Goal: Task Accomplishment & Management: Use online tool/utility

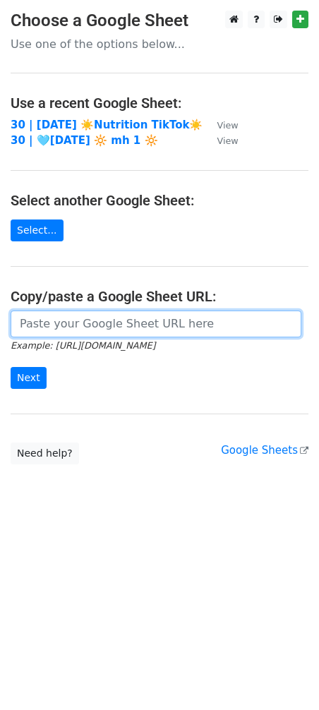
click at [117, 312] on input "url" at bounding box center [156, 324] width 291 height 27
click at [117, 323] on input "url" at bounding box center [156, 324] width 291 height 27
paste input "https://docs.google.com/spreadsheets/d/1LGRpfttmF8E3uEg5LWHtUI51NUzeGbS8pAsfi0r…"
type input "https://docs.google.com/spreadsheets/d/1LGRpfttmF8E3uEg5LWHtUI51NUzeGbS8pAsfi0r…"
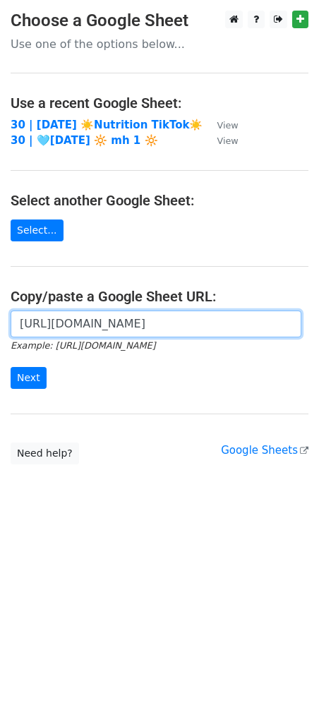
click at [11, 367] on input "Next" at bounding box center [29, 378] width 36 height 22
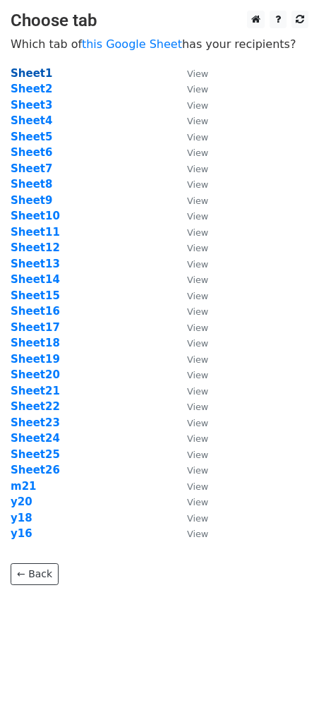
click at [39, 74] on strong "Sheet1" at bounding box center [32, 73] width 42 height 13
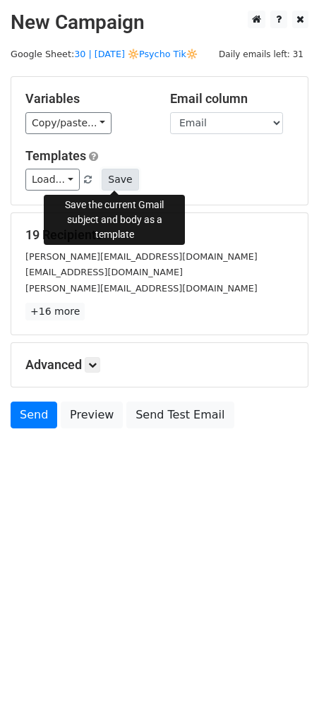
click at [126, 186] on button "Save" at bounding box center [120, 180] width 37 height 22
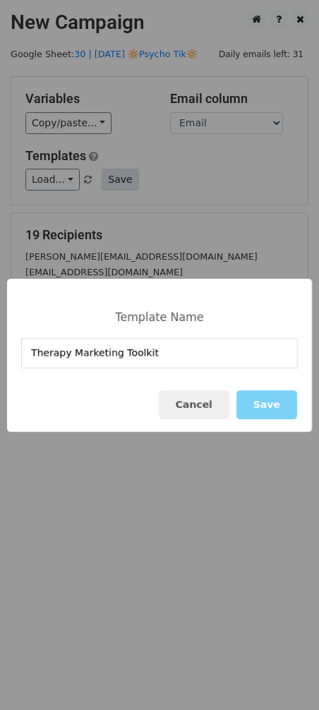
type input "Therapy Marketing Toolkit"
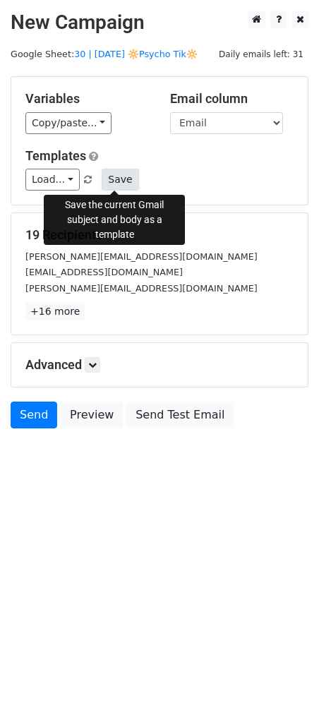
click at [119, 181] on button "Save" at bounding box center [120, 180] width 37 height 22
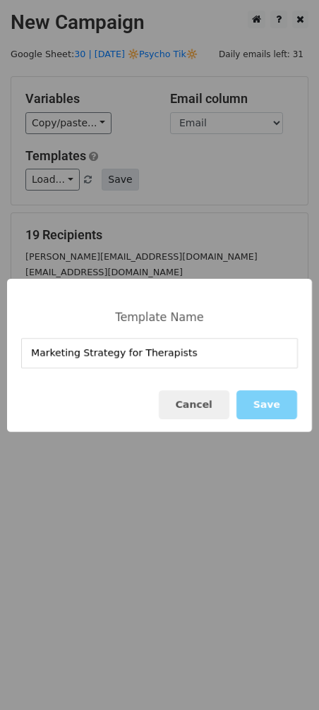
type input "Marketing Strategy for Therapists"
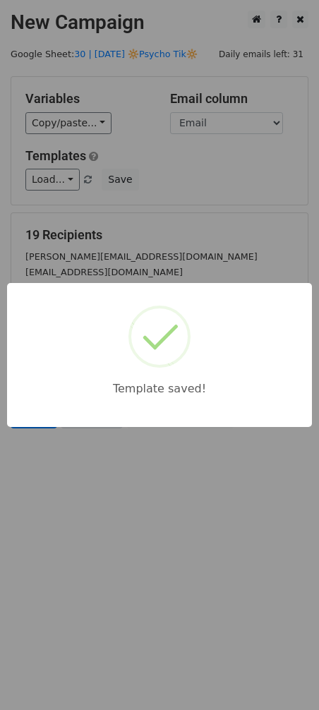
drag, startPoint x: 135, startPoint y: 200, endPoint x: 80, endPoint y: 418, distance: 225.0
click at [116, 240] on div "Template saved!" at bounding box center [159, 355] width 319 height 710
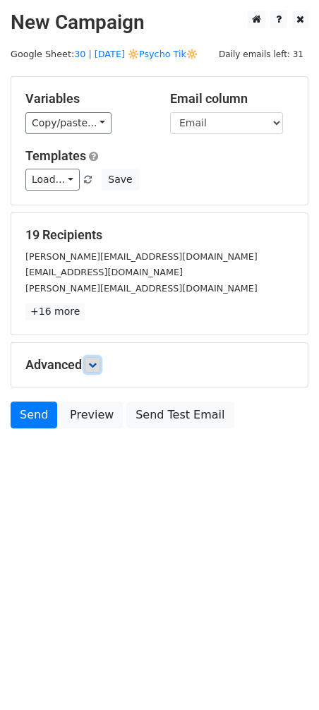
click at [96, 370] on link at bounding box center [93, 365] width 16 height 16
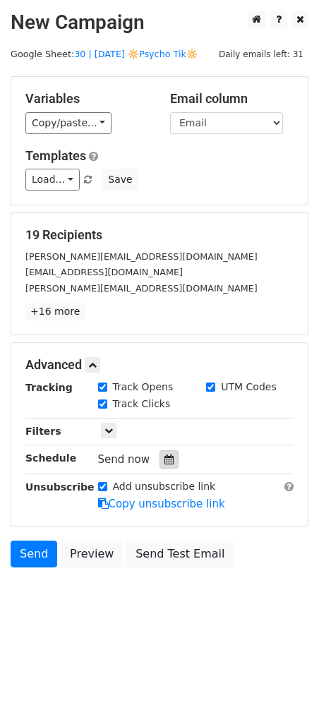
click at [169, 466] on div at bounding box center [169, 459] width 19 height 18
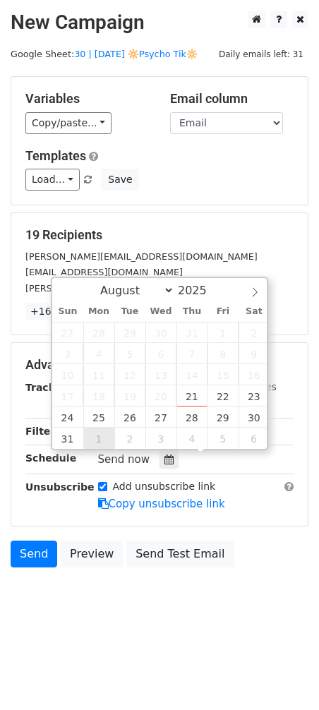
type input "2025-09-01 12:00"
select select "8"
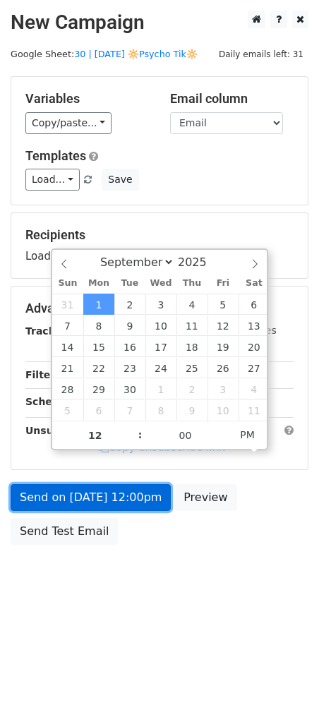
click at [91, 500] on link "Send on Sep 1 at 12:00pm" at bounding box center [91, 497] width 160 height 27
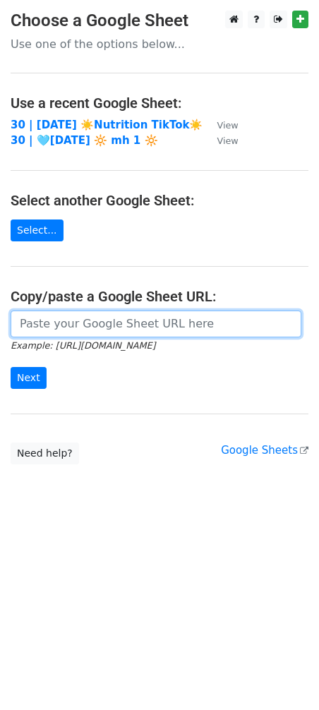
click at [127, 330] on input "url" at bounding box center [156, 324] width 291 height 27
paste input "https://docs.google.com/spreadsheets/d/1LGRpfttmF8E3uEg5LWHtUI51NUzeGbS8pAsfi0r…"
type input "[URL][DOMAIN_NAME]"
click at [11, 367] on input "Next" at bounding box center [29, 378] width 36 height 22
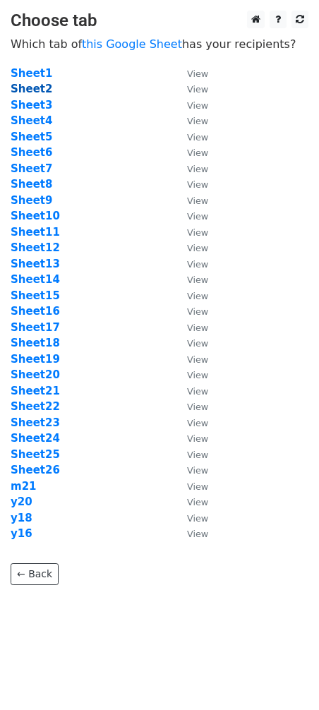
click at [42, 92] on strong "Sheet2" at bounding box center [32, 89] width 42 height 13
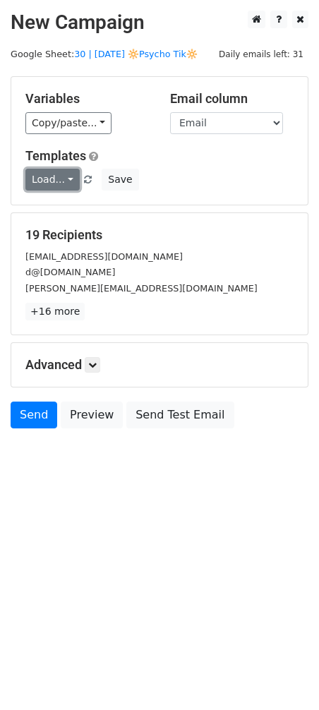
click at [52, 183] on link "Load..." at bounding box center [52, 180] width 54 height 22
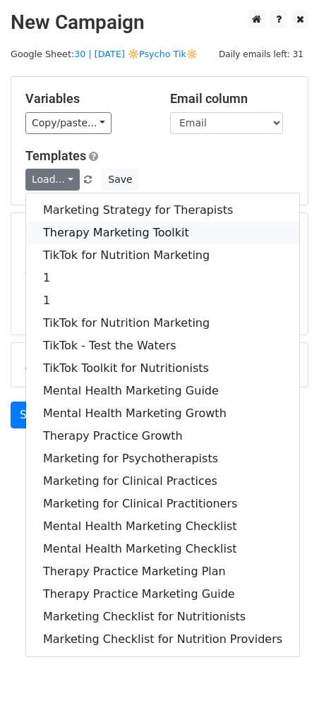
click at [74, 225] on link "Therapy Marketing Toolkit" at bounding box center [162, 233] width 273 height 23
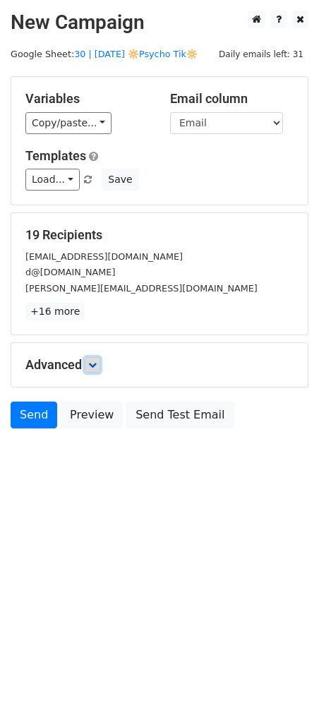
click at [95, 366] on icon at bounding box center [92, 365] width 8 height 8
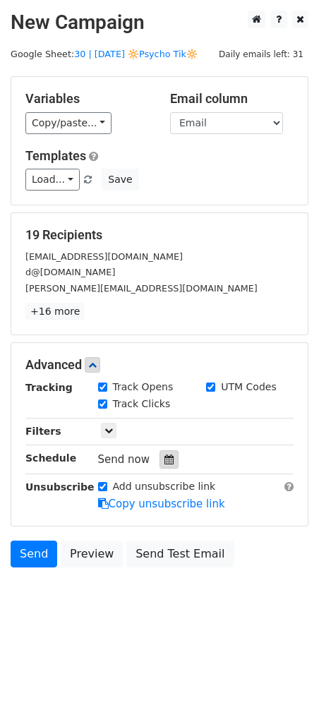
click at [166, 461] on icon at bounding box center [168, 460] width 9 height 10
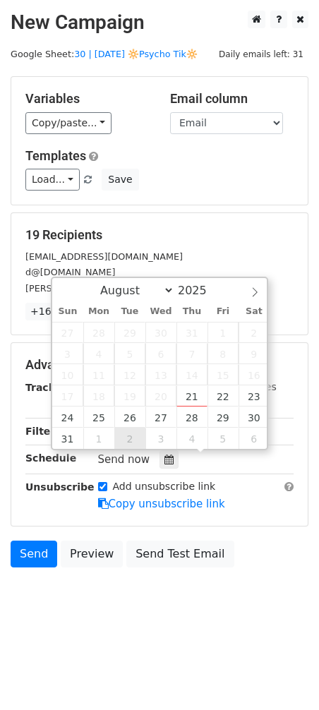
type input "[DATE] 12:00"
select select "8"
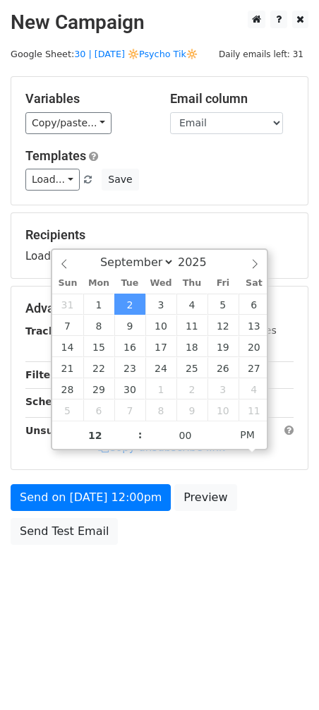
click at [126, 517] on div "Send on [DATE] 12:00pm Preview Send Test Email" at bounding box center [159, 518] width 319 height 68
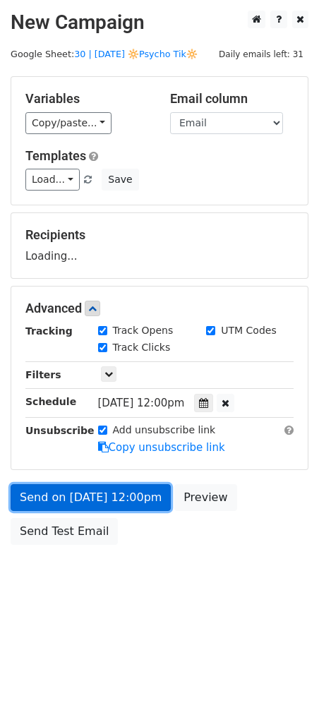
click at [126, 500] on link "Send on [DATE] 12:00pm" at bounding box center [91, 497] width 160 height 27
